Goal: Task Accomplishment & Management: Complete application form

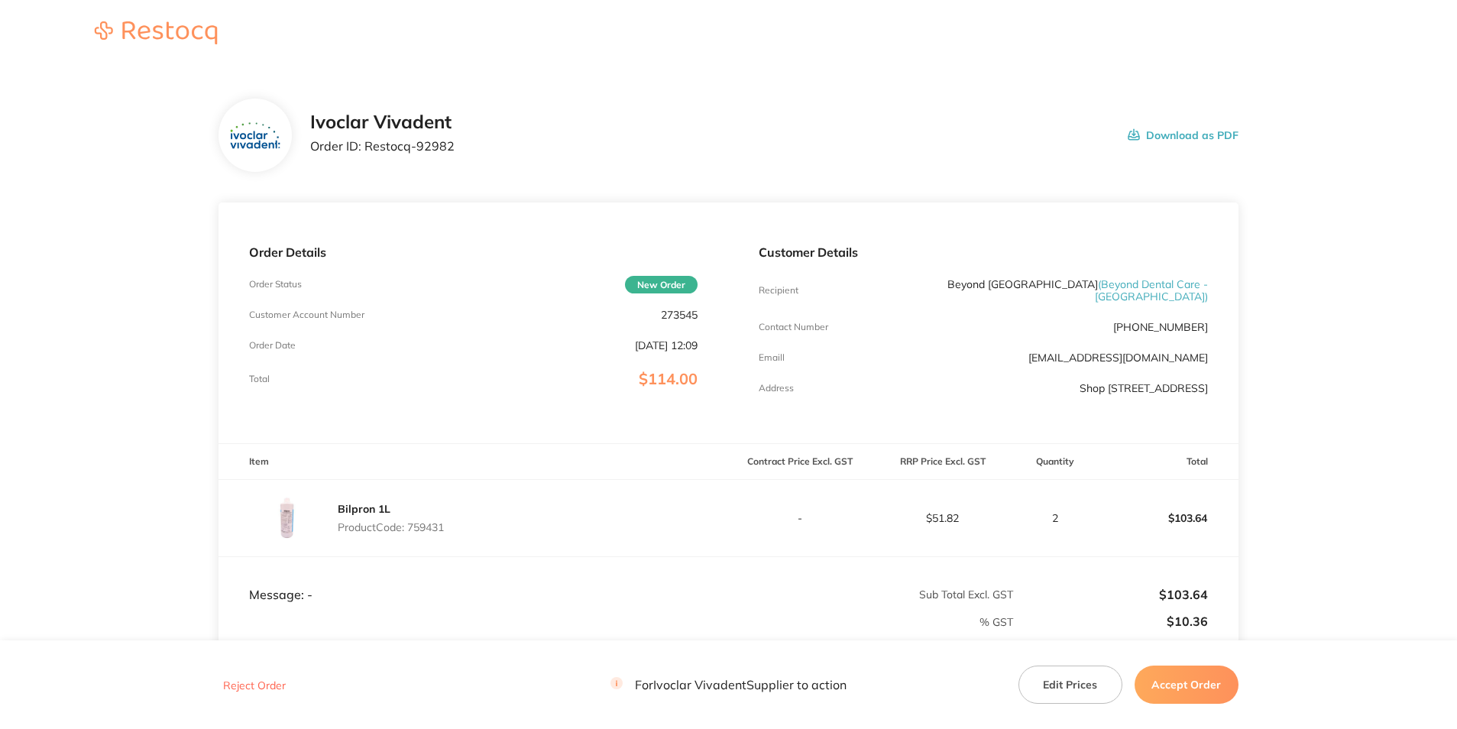
click at [685, 312] on p "273545" at bounding box center [679, 315] width 37 height 12
copy p "273545"
drag, startPoint x: 364, startPoint y: 147, endPoint x: 457, endPoint y: 147, distance: 93.2
click at [457, 147] on div "Ivoclar Vivadent Order ID: Restocq- 92982 Download as PDF" at bounding box center [774, 135] width 928 height 47
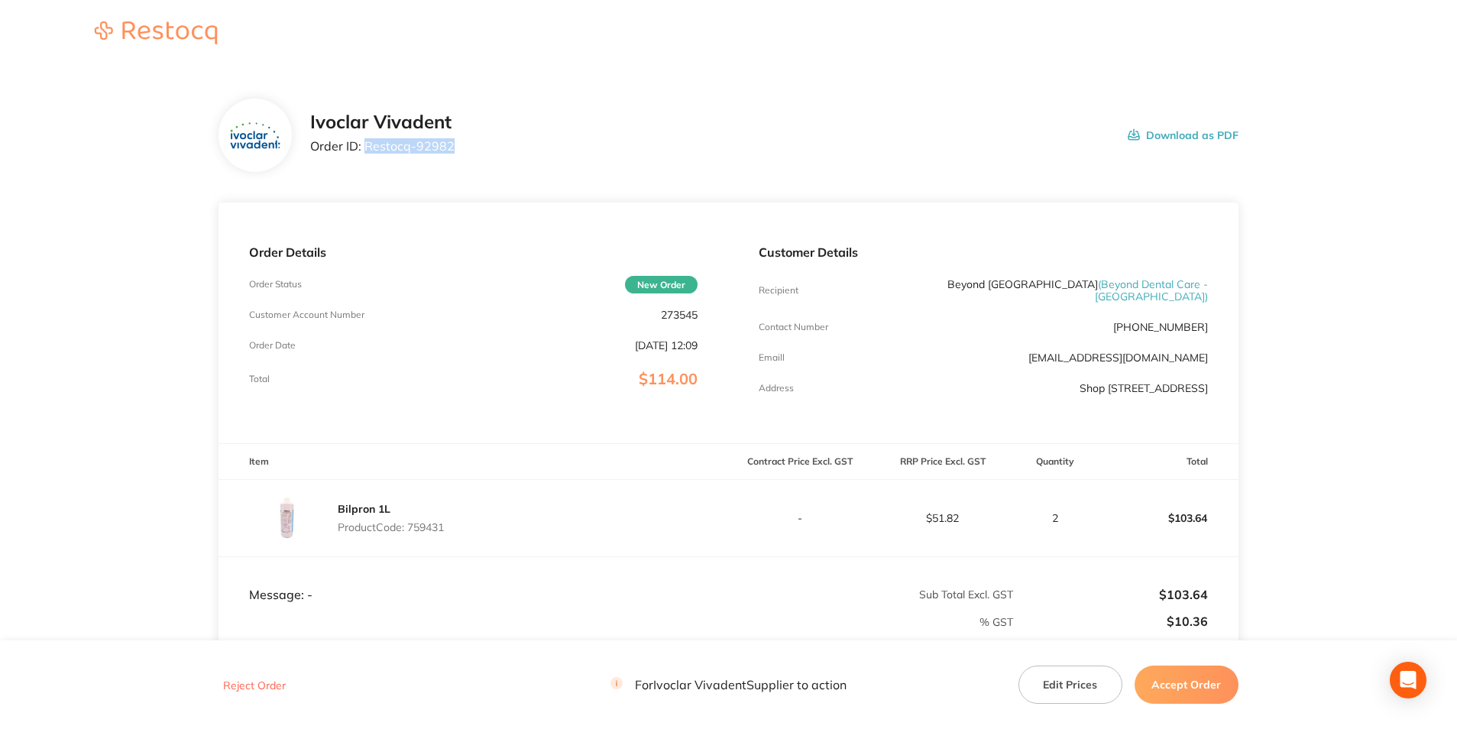
copy p "Restocq- 92982"
click at [425, 533] on p "Product Code: 759431" at bounding box center [391, 527] width 106 height 12
copy p "759431"
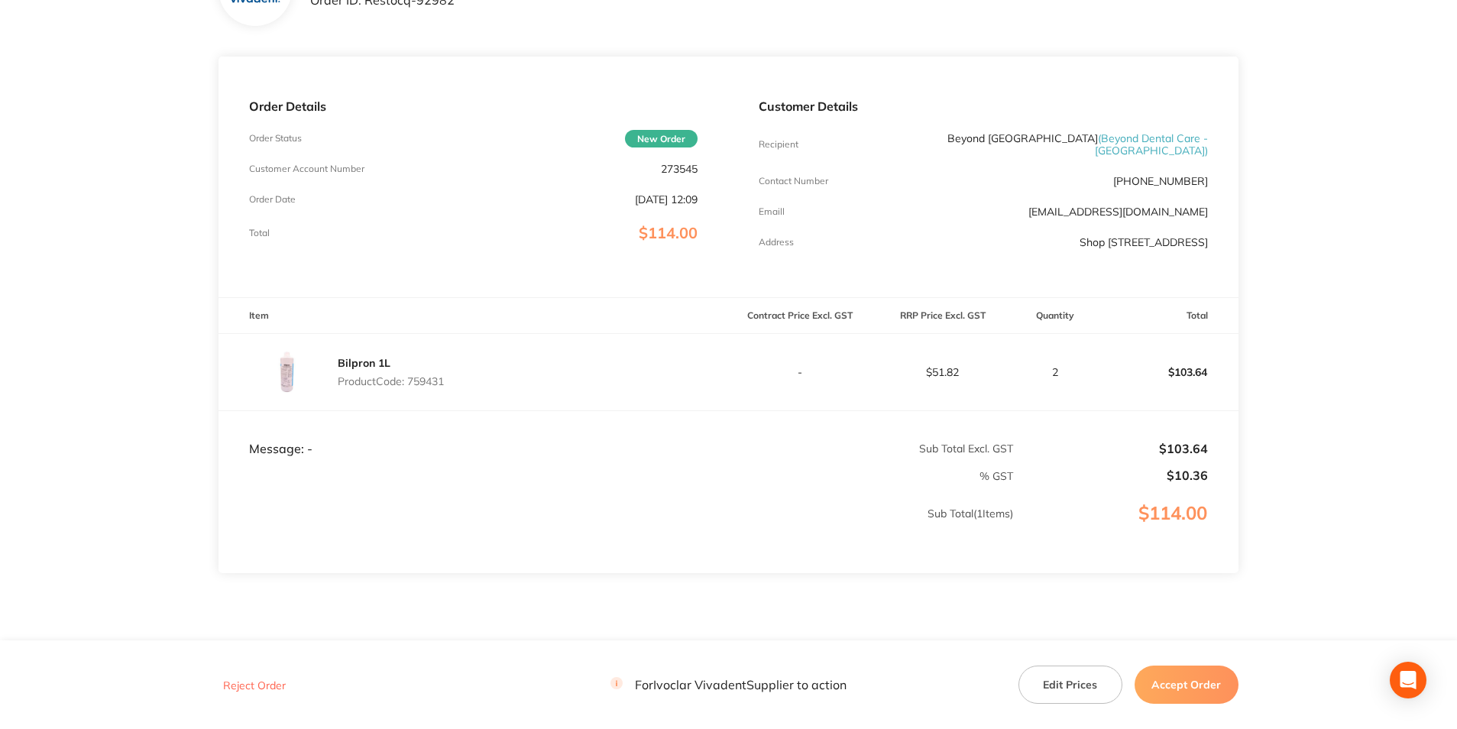
scroll to position [213, 0]
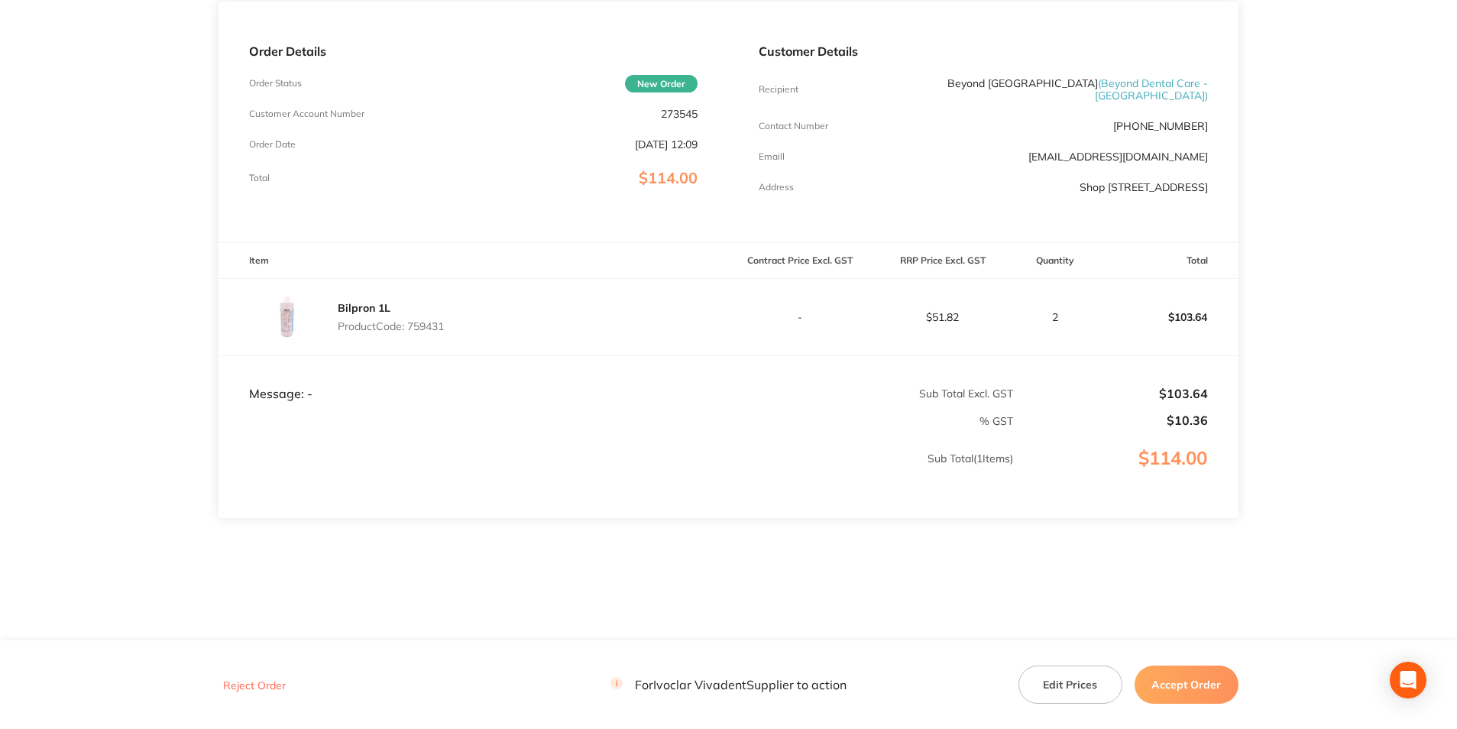
click at [1173, 685] on button "Accept Order" at bounding box center [1187, 685] width 104 height 38
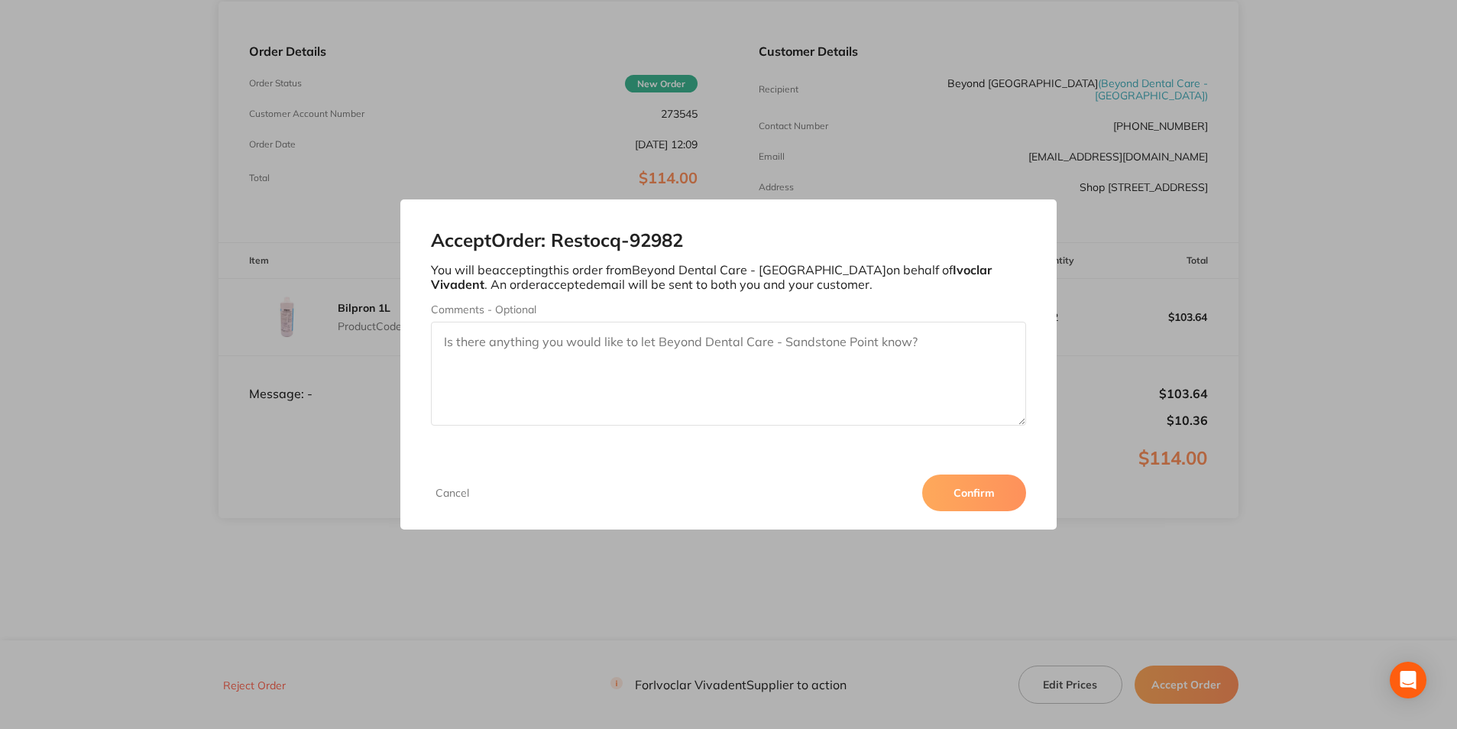
click at [587, 354] on textarea "Comments - Optional" at bounding box center [728, 374] width 594 height 104
type textarea "3011285749"
click at [965, 491] on button "Confirm" at bounding box center [974, 492] width 104 height 37
